Goal: Task Accomplishment & Management: Manage account settings

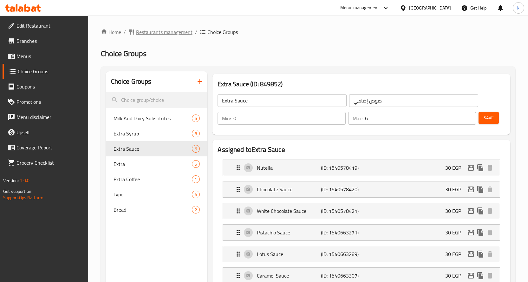
click at [152, 31] on span "Restaurants management" at bounding box center [164, 32] width 56 height 8
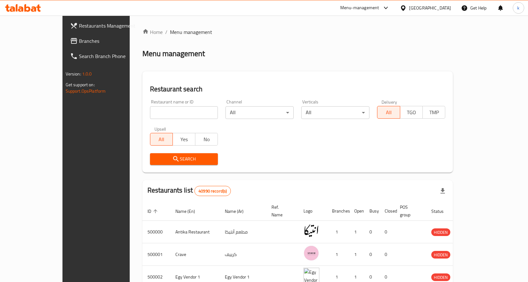
click at [65, 35] on link "Branches" at bounding box center [108, 40] width 86 height 15
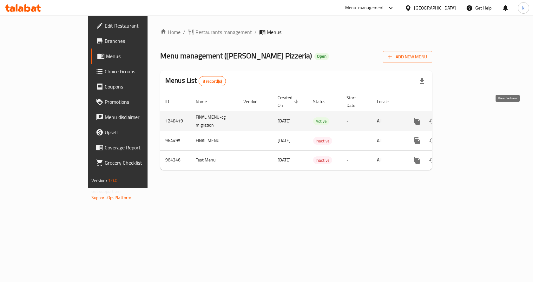
click at [466, 117] on icon "enhanced table" at bounding box center [463, 121] width 8 height 8
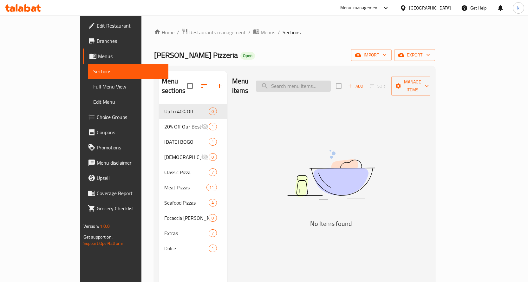
click at [302, 81] on input "search" at bounding box center [293, 86] width 75 height 11
paste input "Manarola Pizza"
type input "Manarola Pizza"
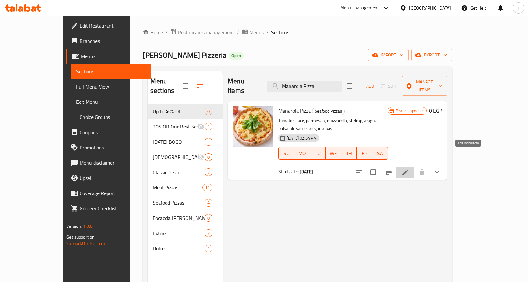
click at [408, 169] on icon at bounding box center [405, 172] width 6 height 6
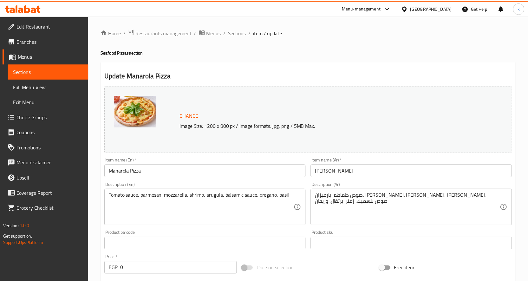
scroll to position [190, 0]
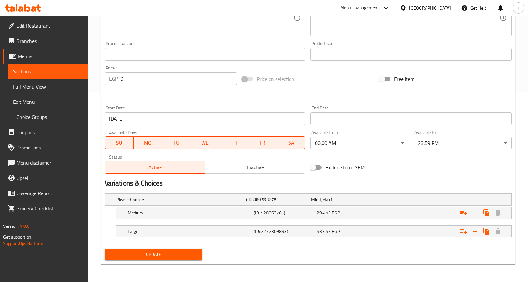
click at [372, 252] on div "Update" at bounding box center [308, 254] width 412 height 17
